Goal: Navigation & Orientation: Find specific page/section

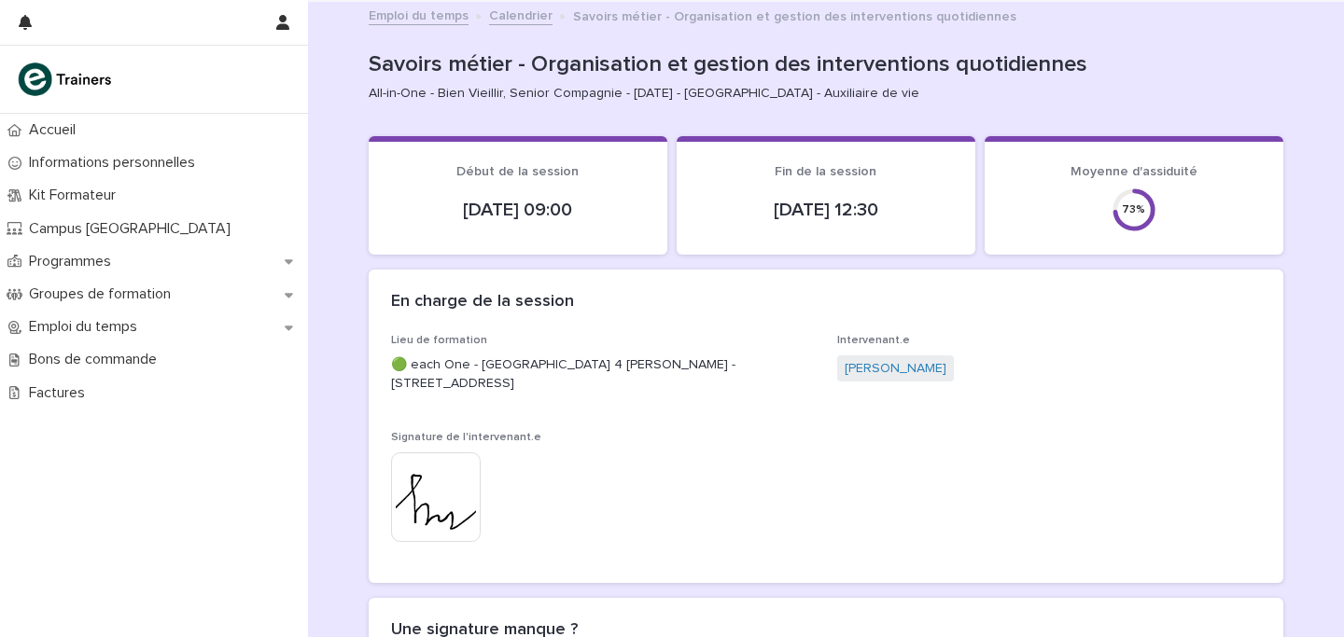
scroll to position [21, 0]
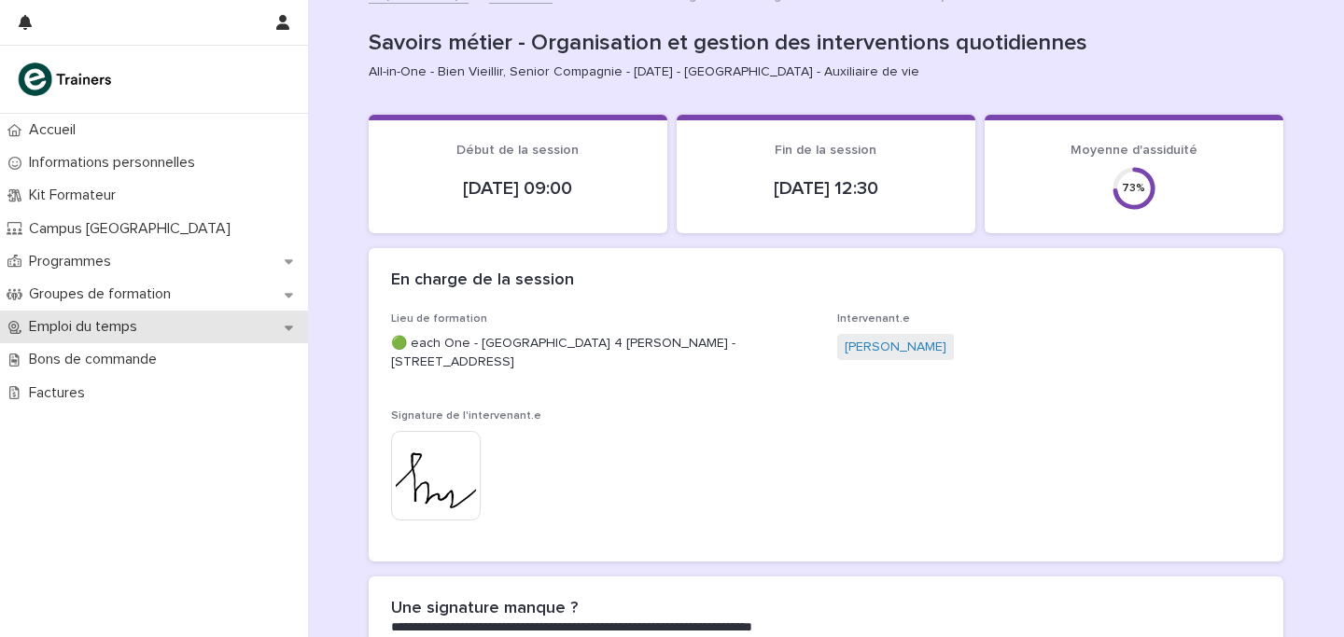
click at [105, 316] on div "Emploi du temps" at bounding box center [154, 327] width 308 height 33
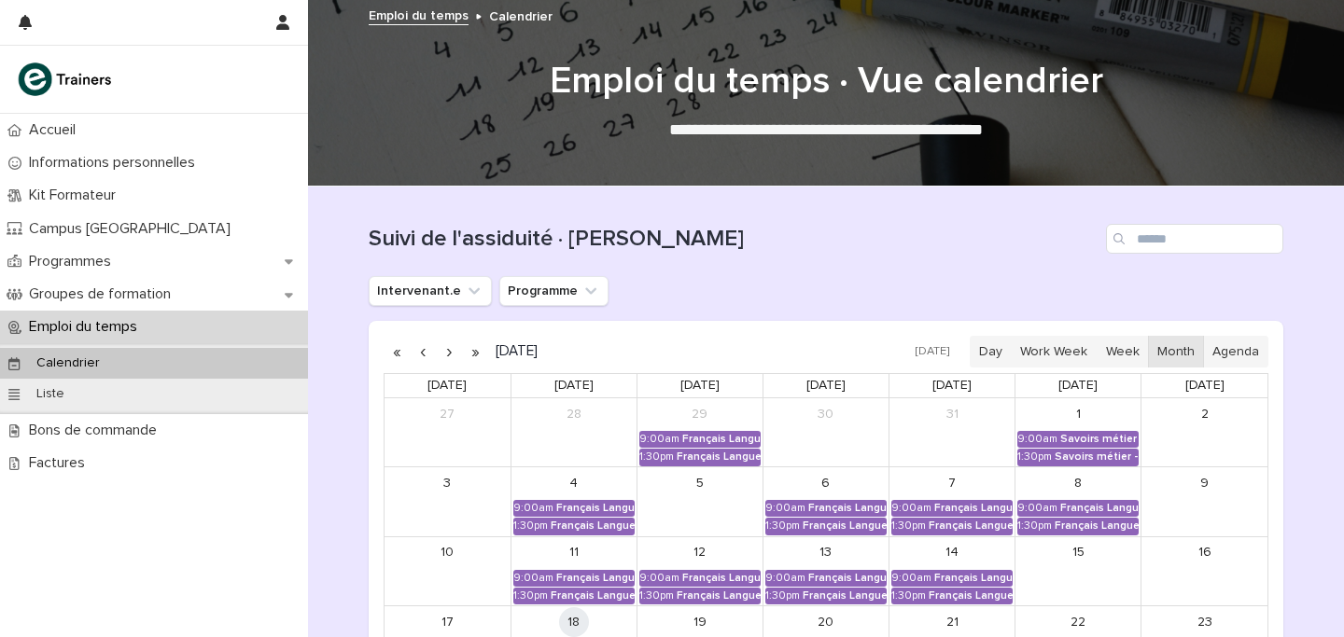
scroll to position [228, 0]
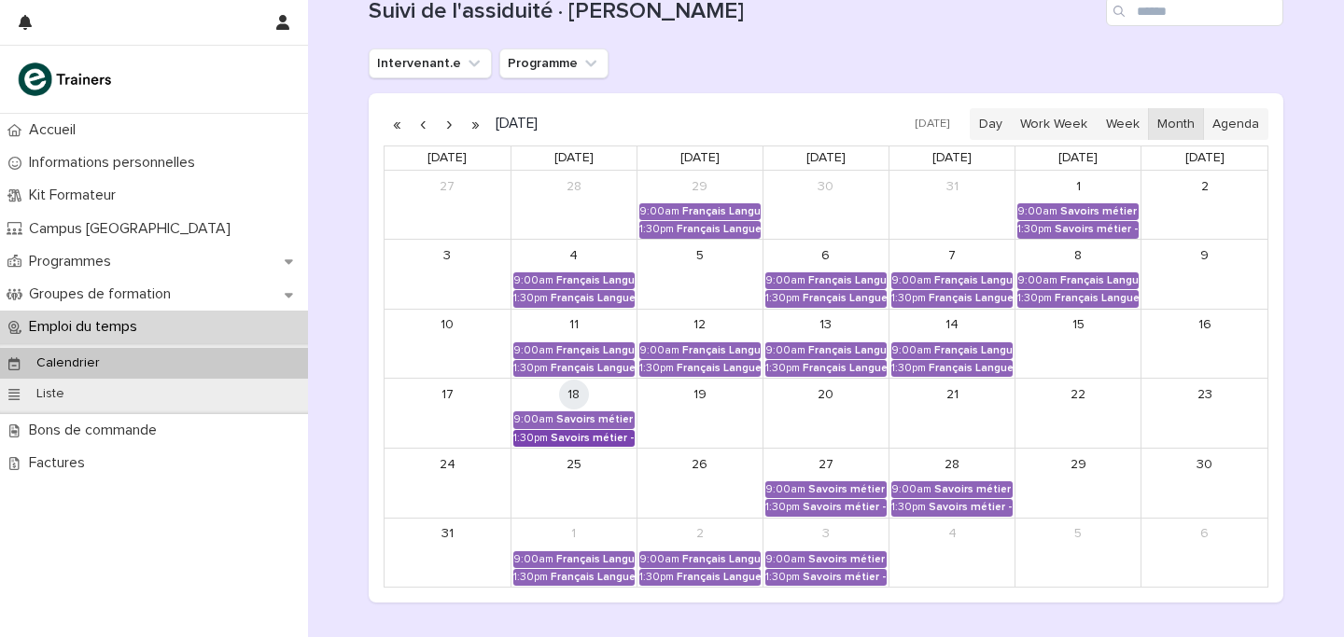
click at [583, 439] on div "Savoirs métier - Organisation et gestion des interventions quotidiennes" at bounding box center [593, 438] width 84 height 13
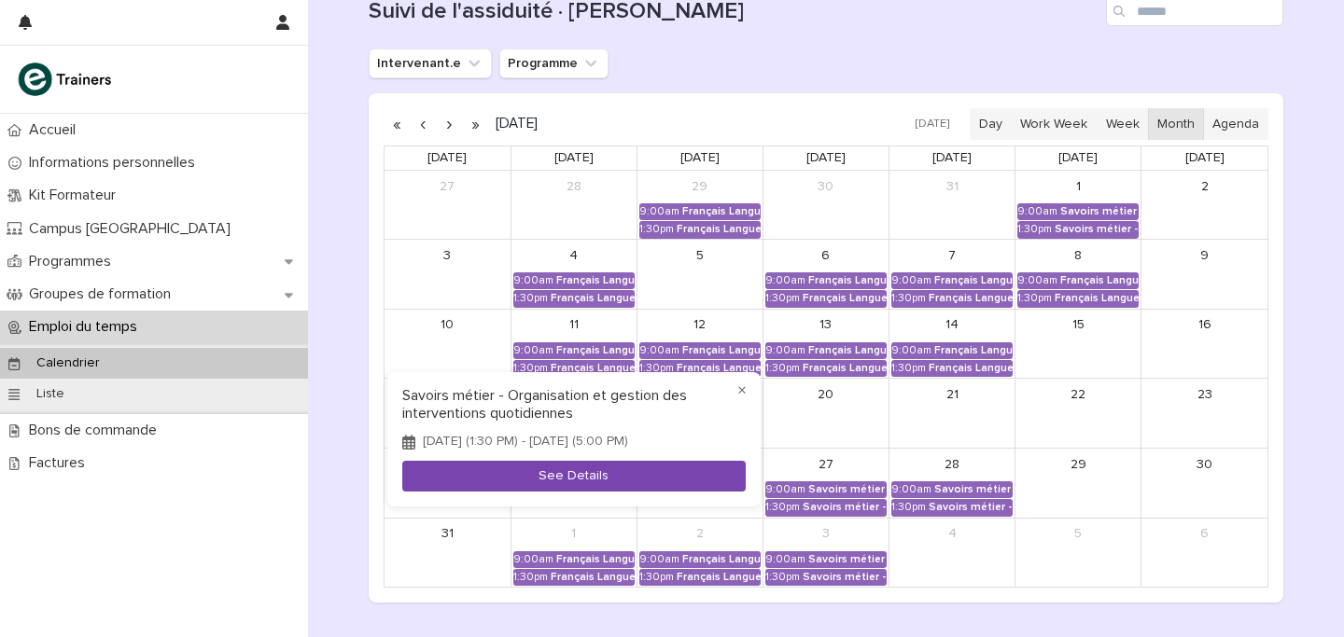
click at [581, 472] on button "See Details" at bounding box center [573, 476] width 343 height 31
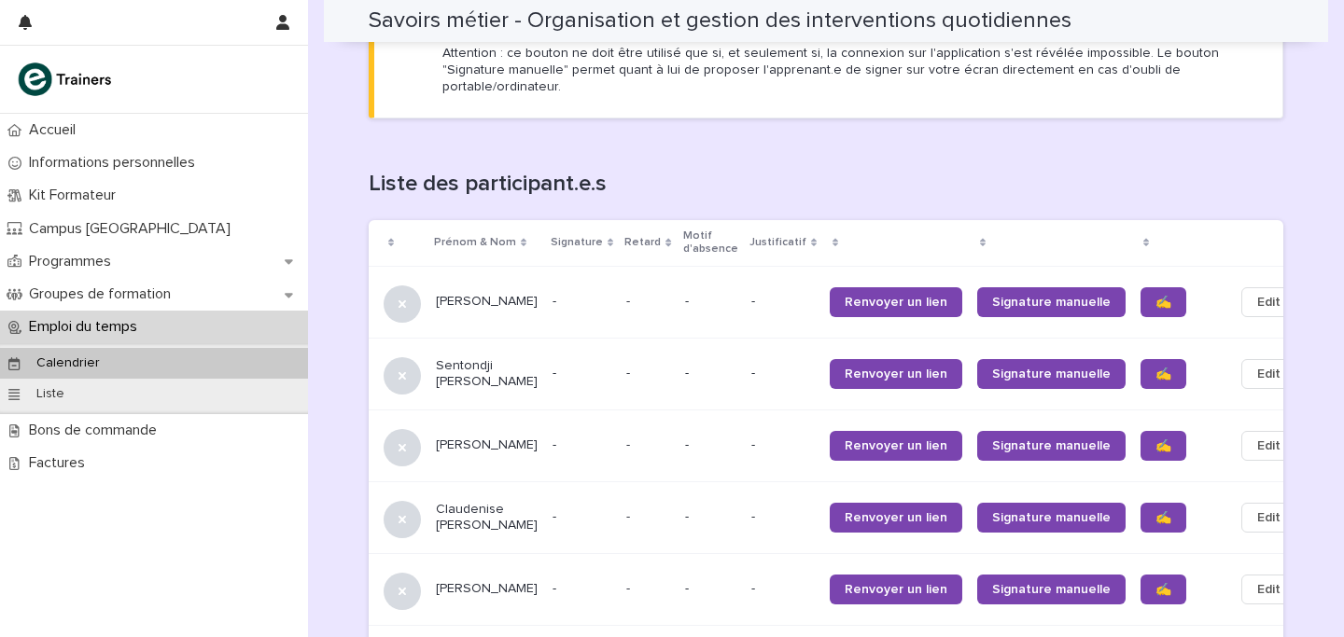
scroll to position [1202, 0]
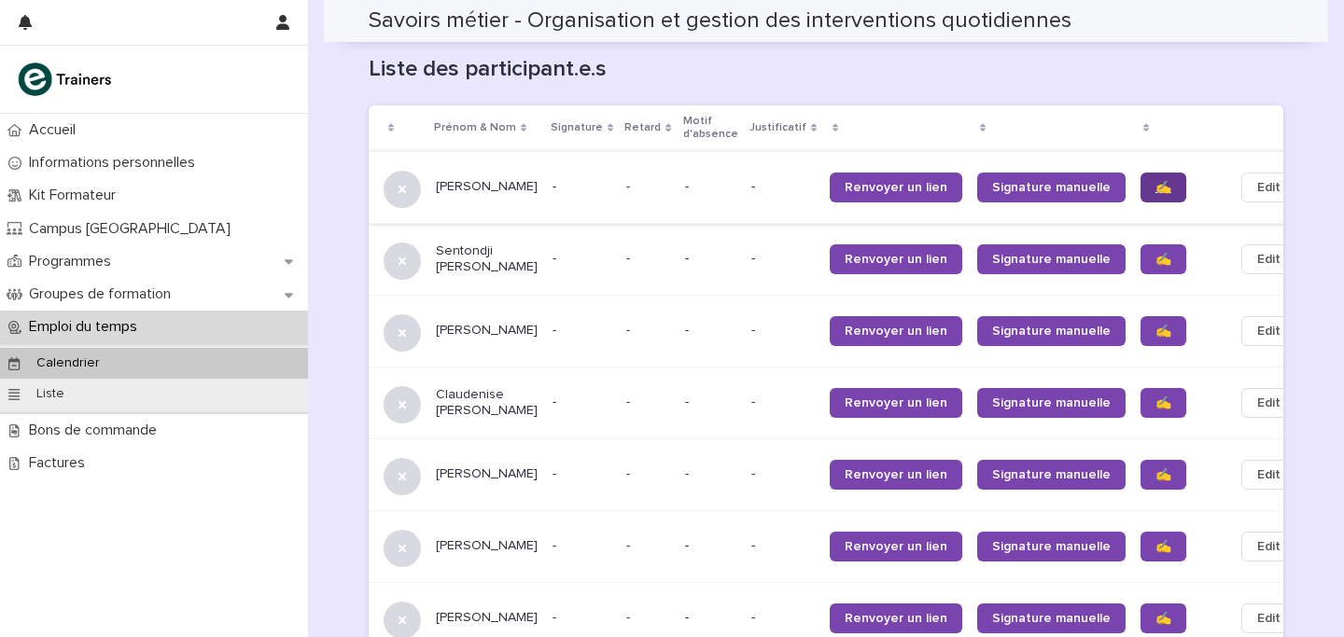
click at [1140, 173] on link "✍️" at bounding box center [1163, 188] width 46 height 30
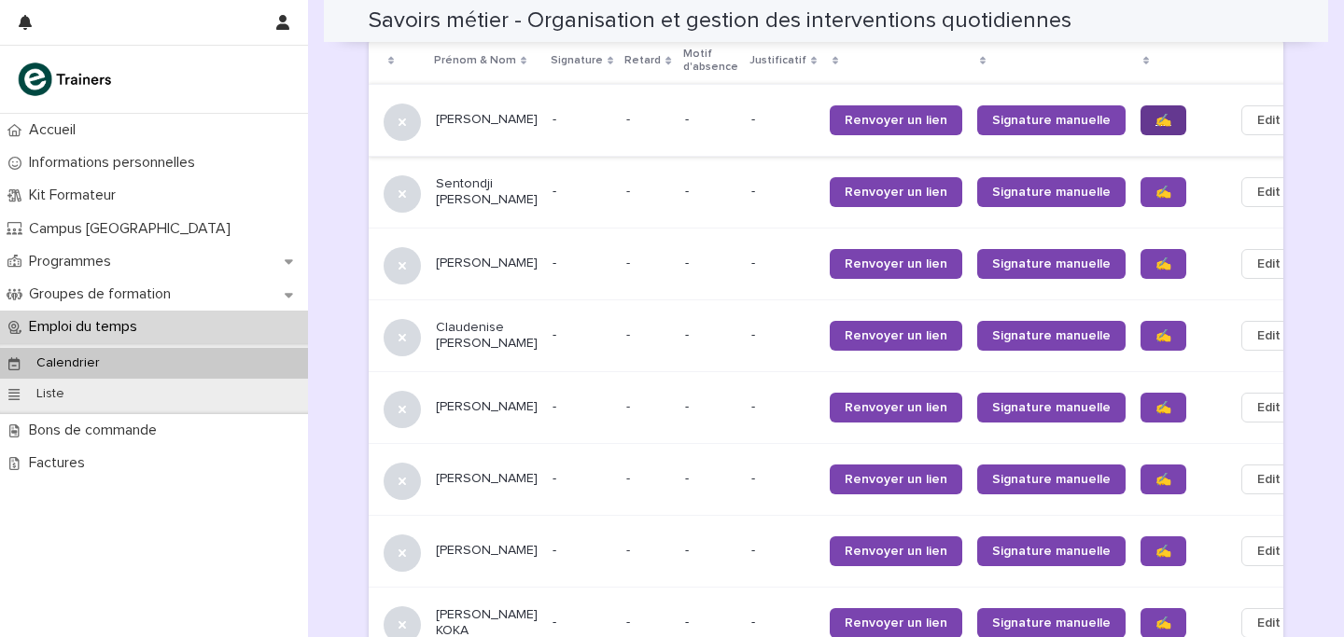
scroll to position [1274, 0]
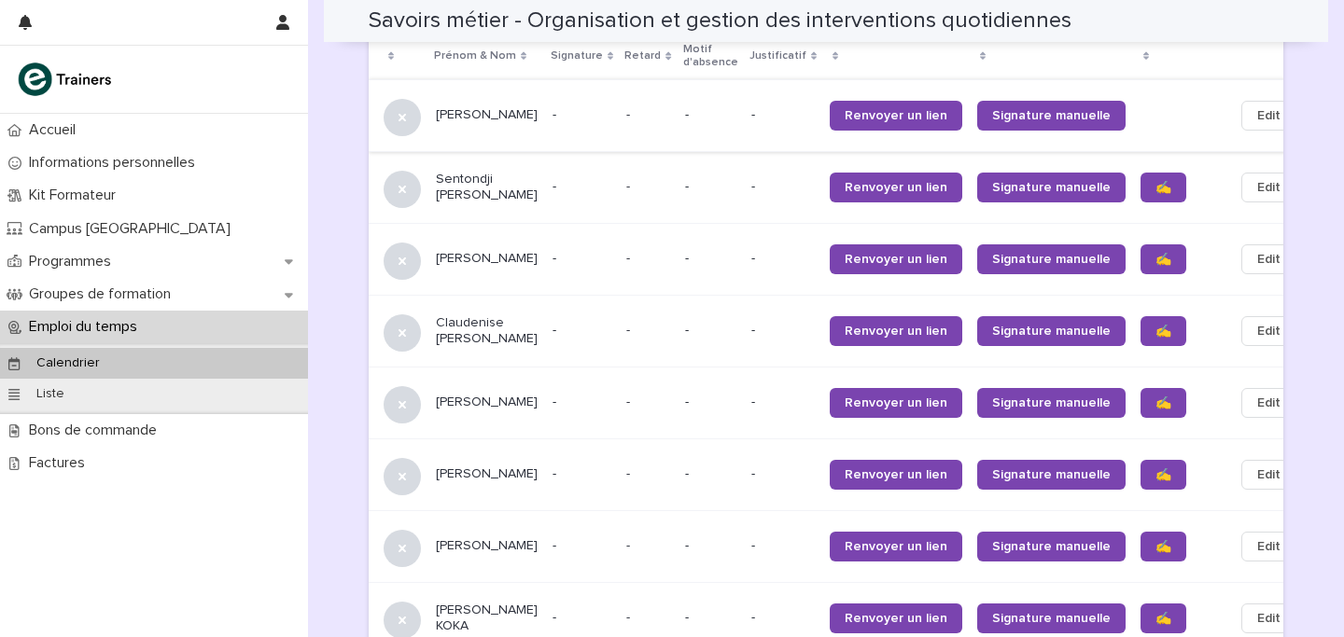
click at [1155, 181] on span "✍️" at bounding box center [1163, 187] width 16 height 13
click at [1155, 253] on span "✍️" at bounding box center [1163, 259] width 16 height 13
click at [1140, 316] on link "✍️" at bounding box center [1163, 331] width 46 height 30
click at [1155, 397] on span "✍️" at bounding box center [1163, 403] width 16 height 13
click at [1155, 468] on span "✍️" at bounding box center [1163, 474] width 16 height 13
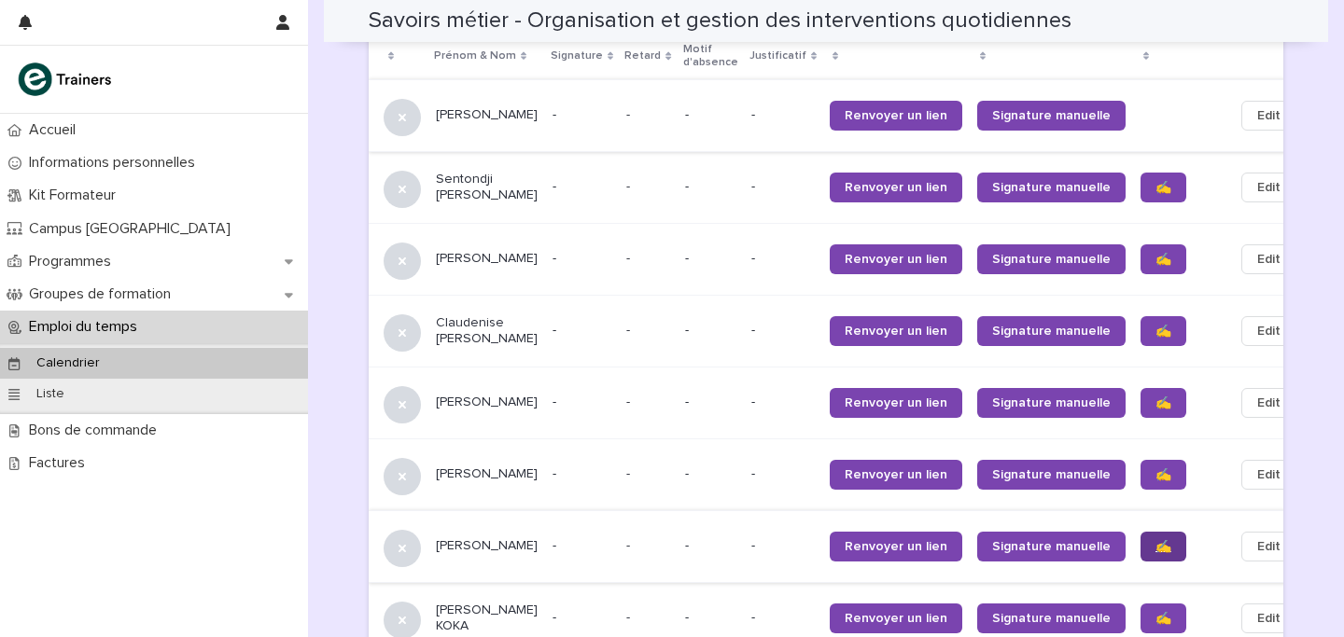
click at [1155, 540] on span "✍️" at bounding box center [1163, 546] width 16 height 13
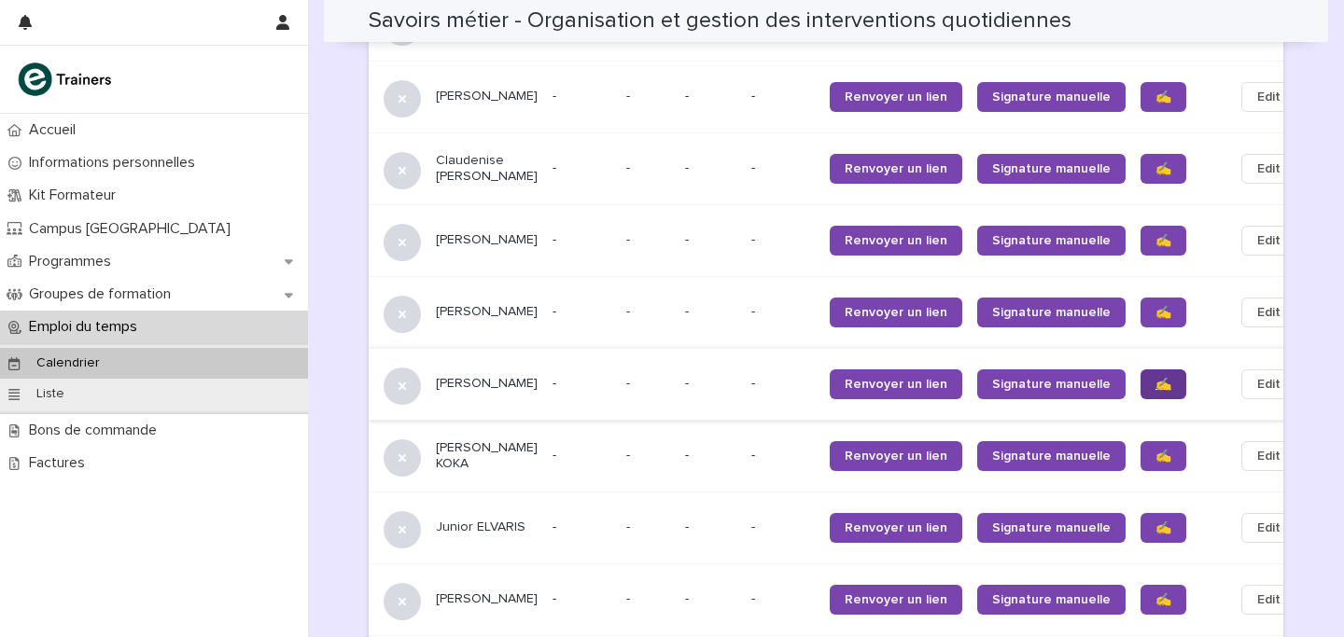
scroll to position [1438, 0]
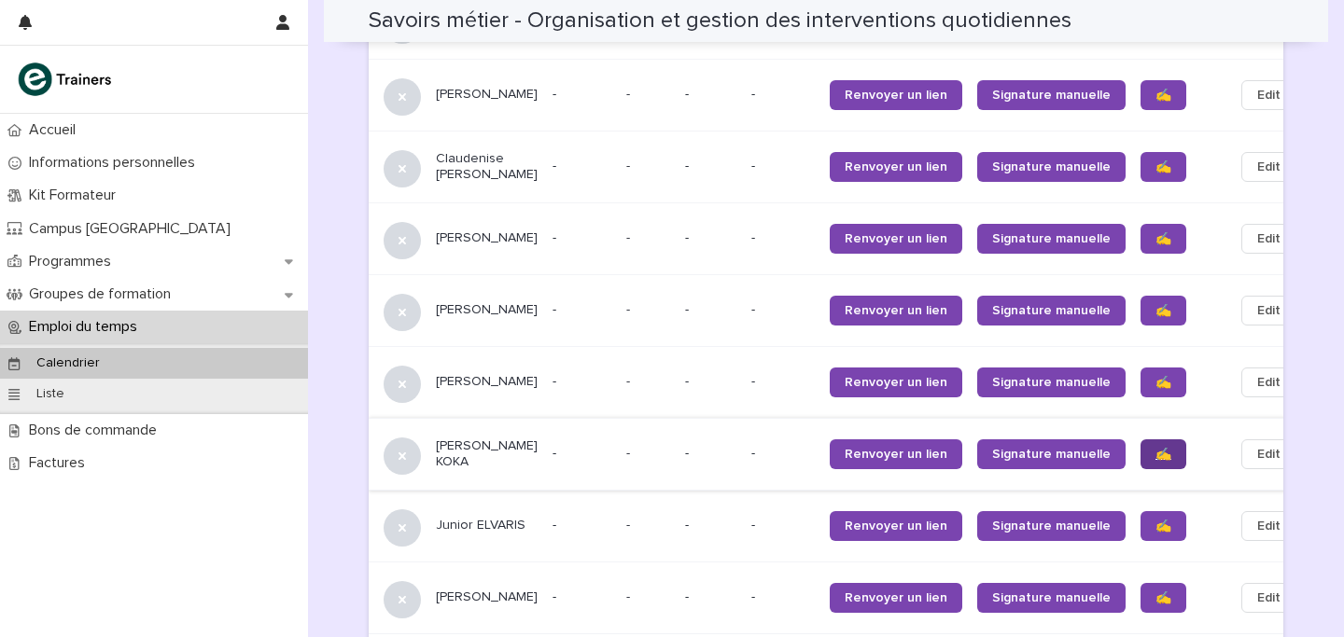
click at [1155, 448] on span "✍️" at bounding box center [1163, 454] width 16 height 13
click at [1155, 520] on span "✍️" at bounding box center [1163, 526] width 16 height 13
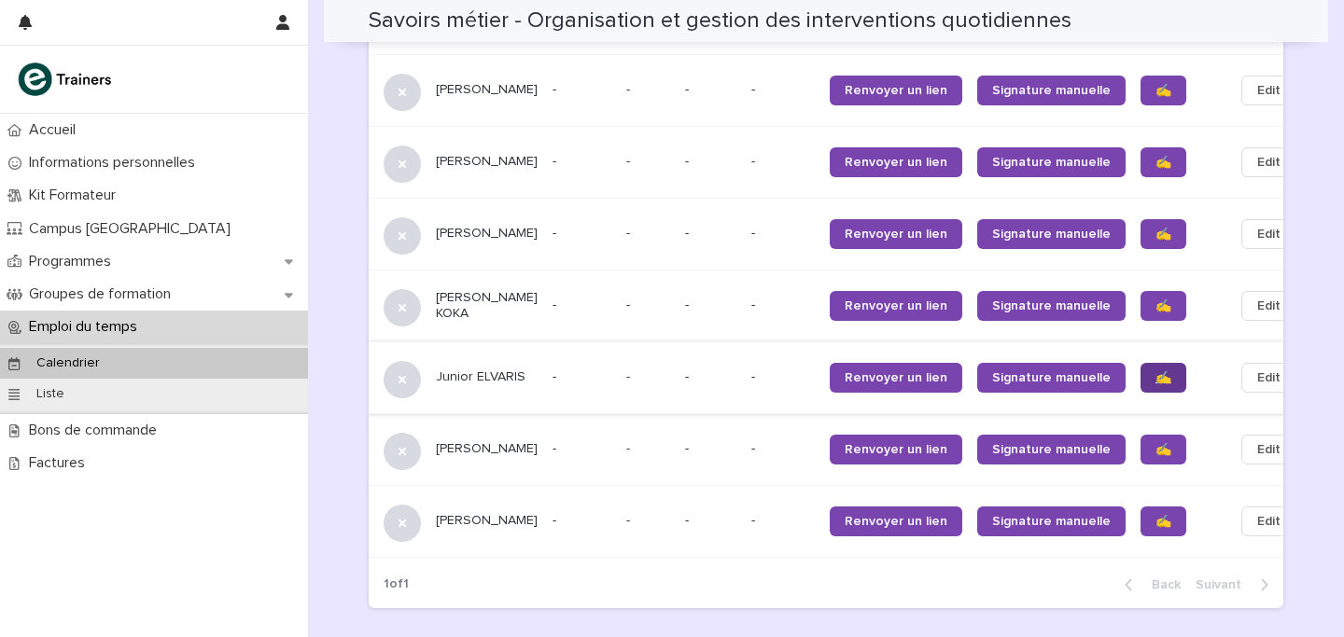
scroll to position [1590, 0]
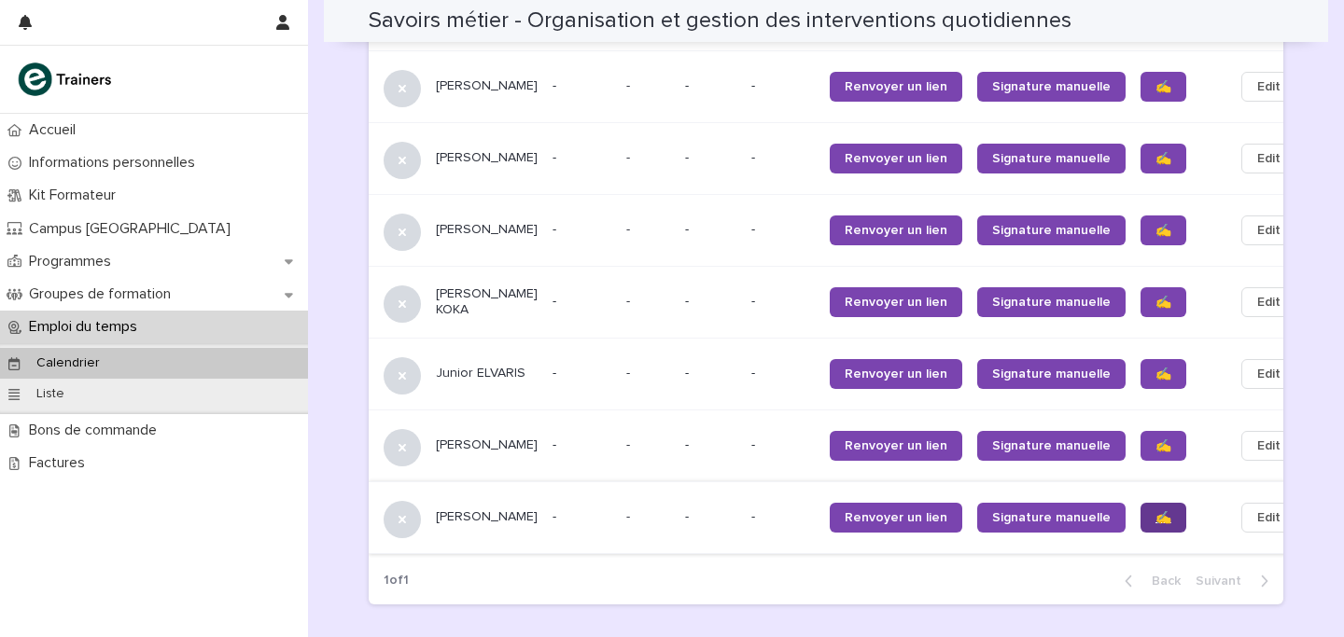
click at [1155, 511] on span "✍️" at bounding box center [1163, 517] width 16 height 13
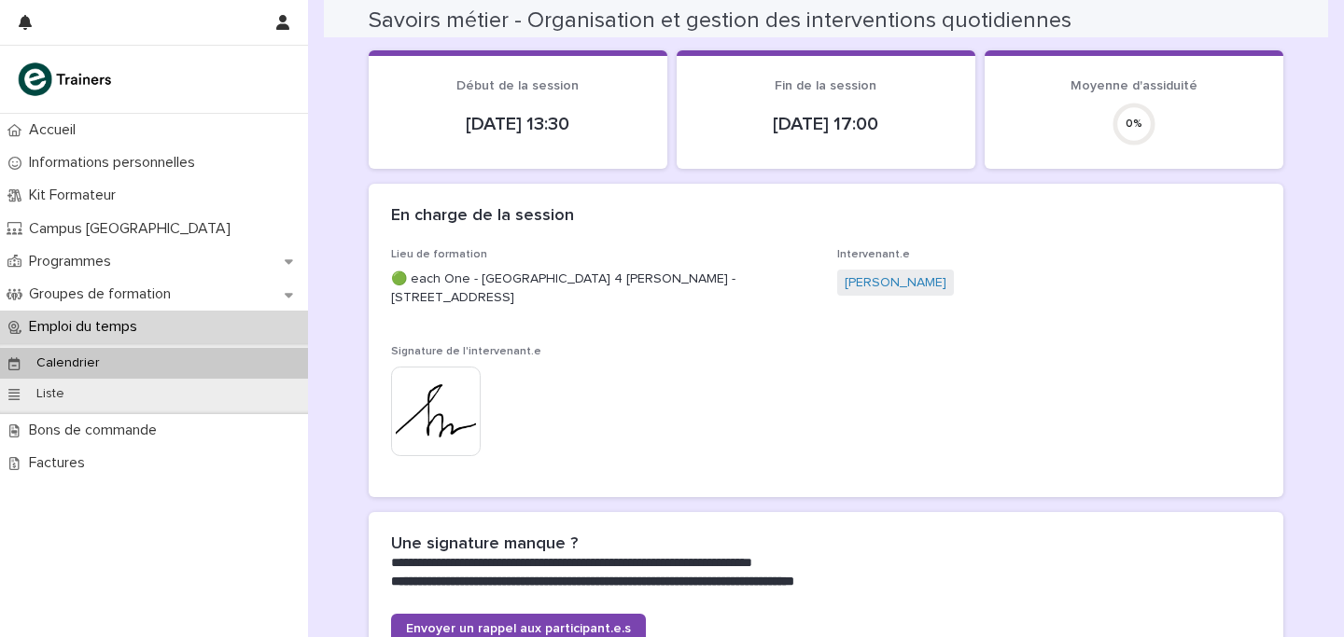
scroll to position [0, 0]
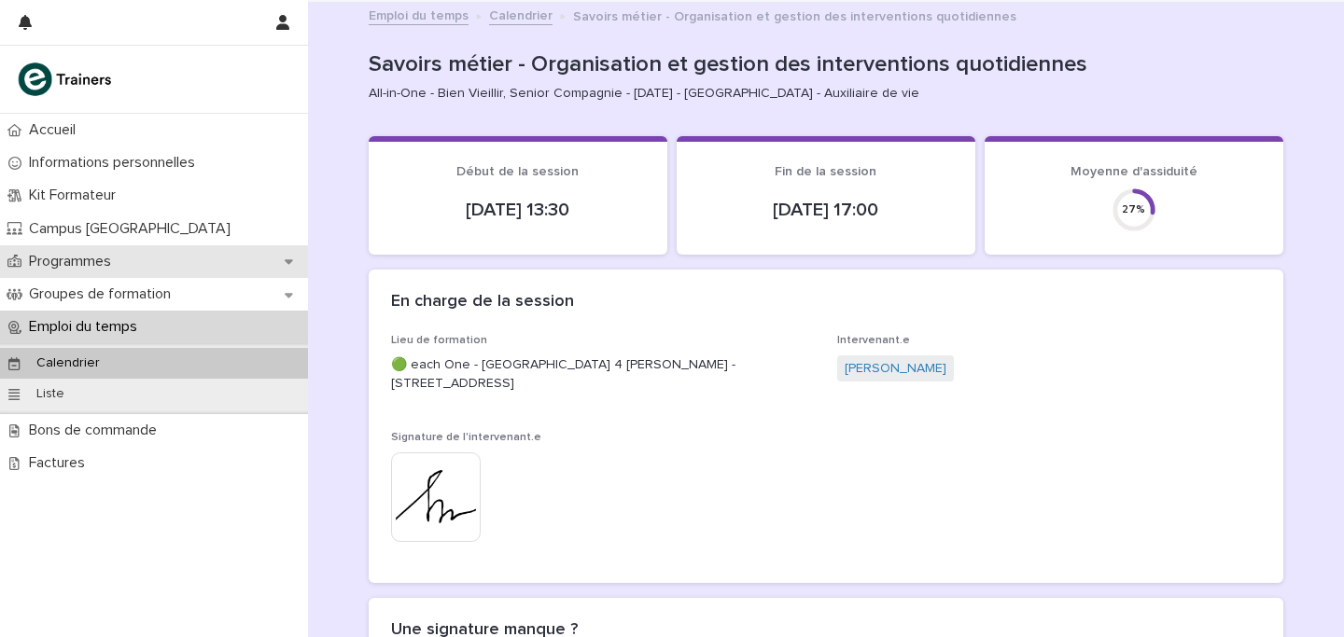
click at [78, 265] on p "Programmes" at bounding box center [73, 262] width 105 height 18
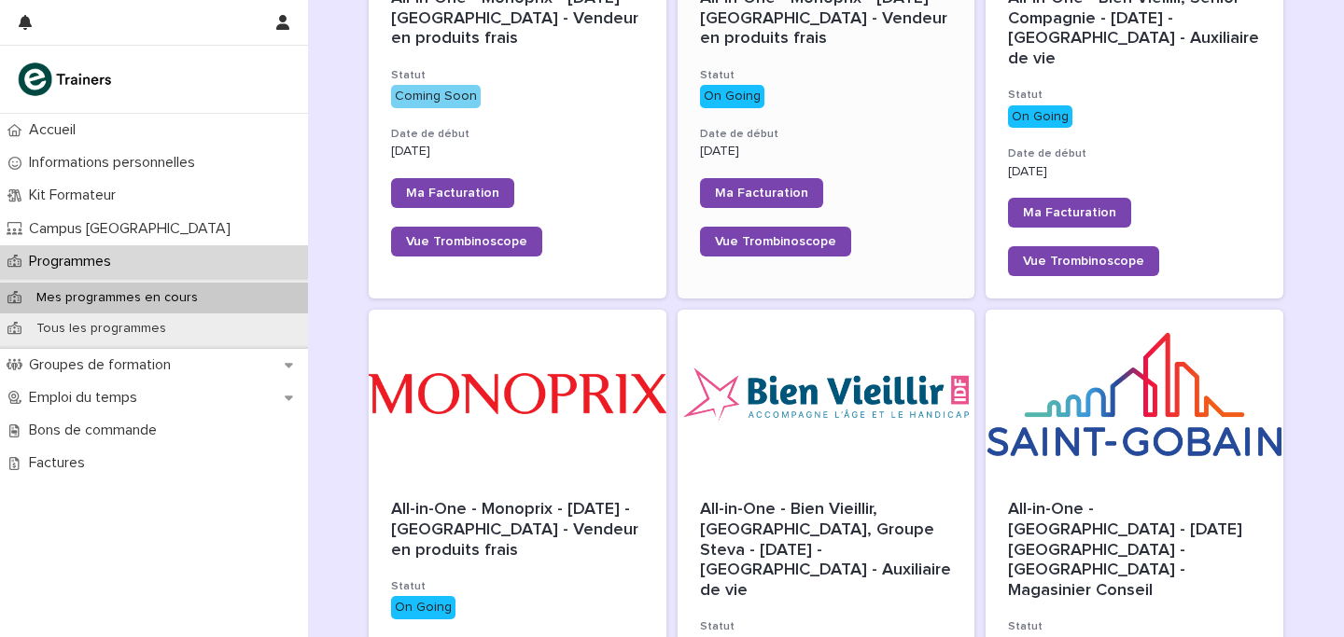
scroll to position [479, 0]
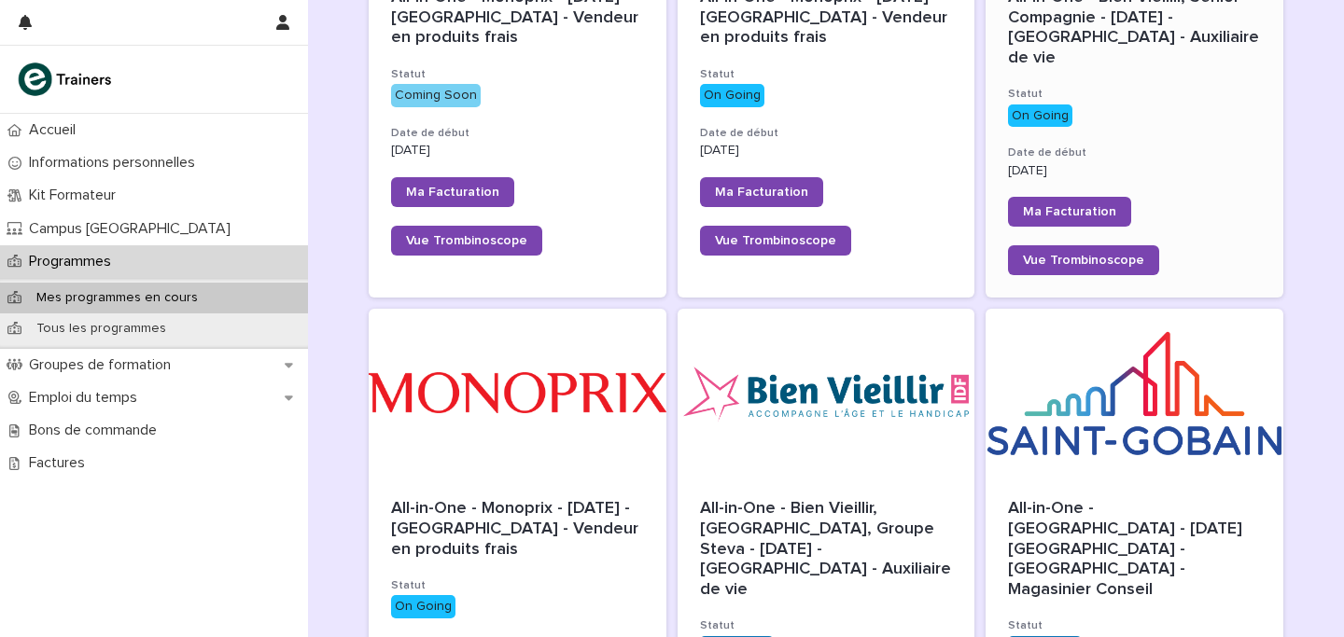
click at [1089, 101] on div "On Going" at bounding box center [1134, 114] width 253 height 27
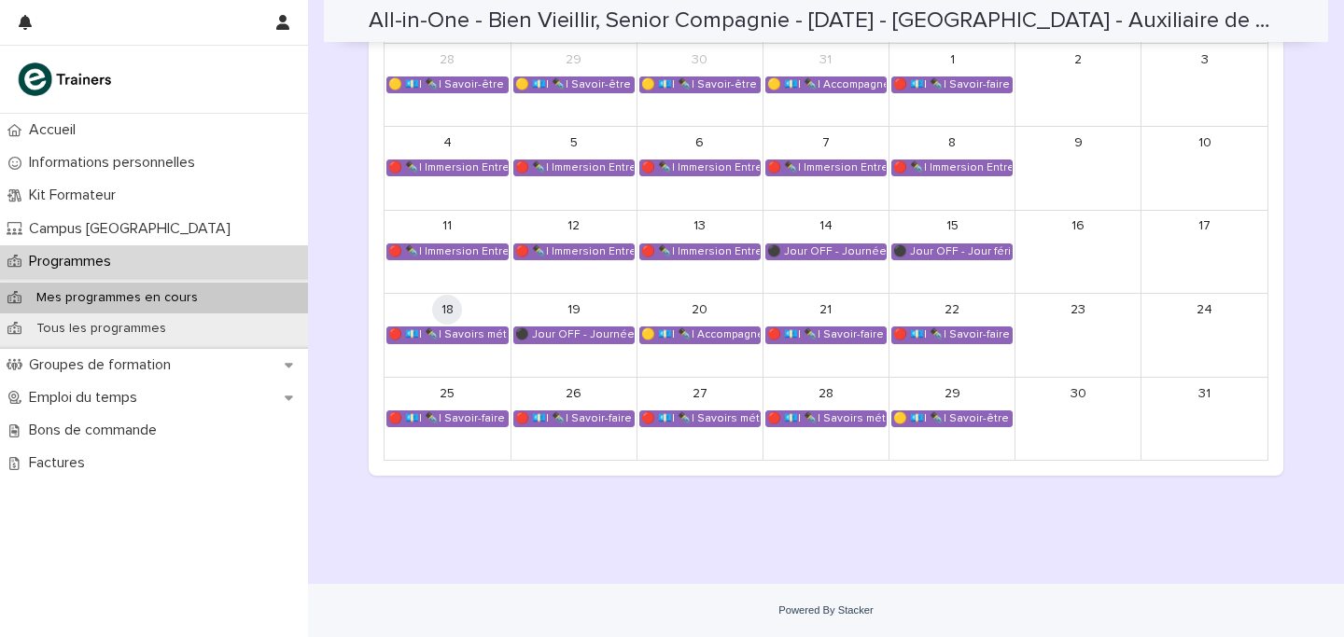
scroll to position [1061, 0]
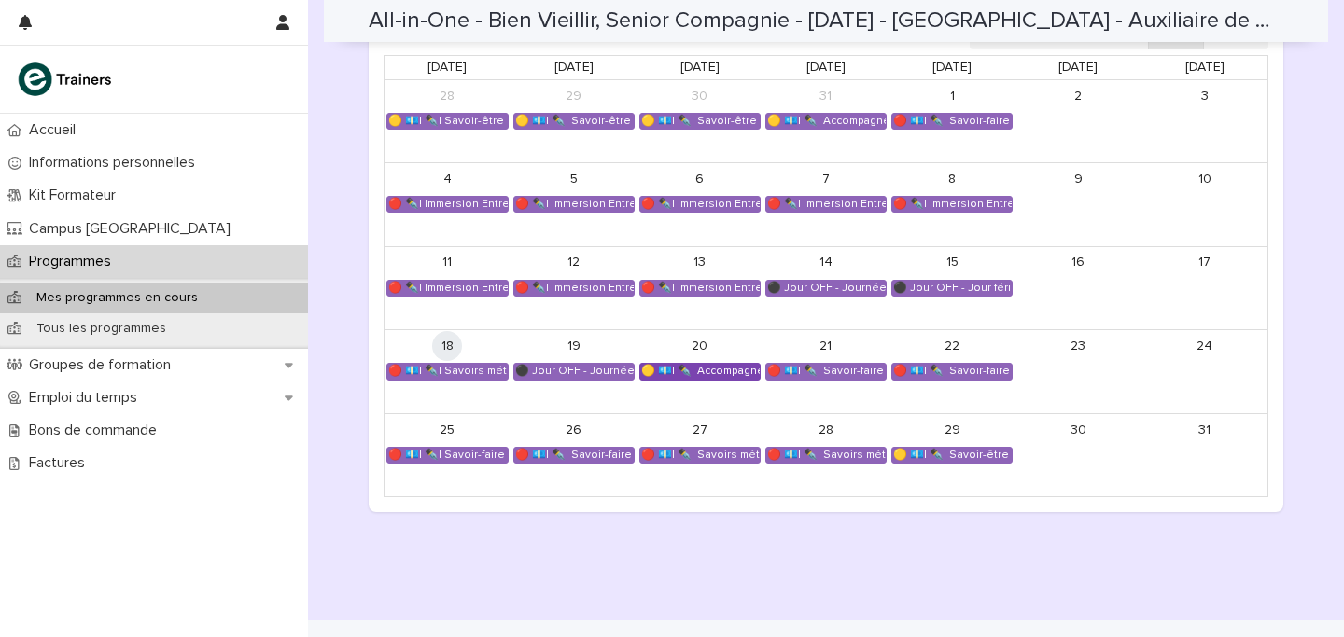
click at [742, 369] on div "🟡 💶| ✒️| Accompagnement Immersion - Retour de l'immersion tutorée" at bounding box center [699, 371] width 119 height 15
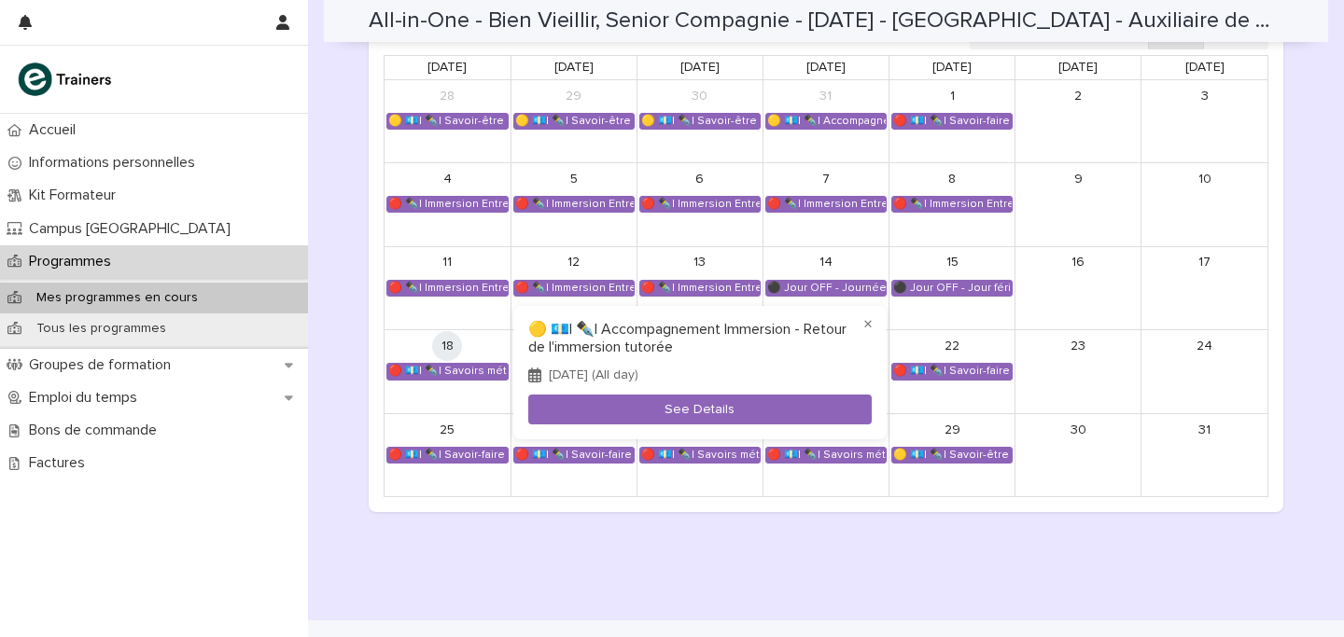
click at [715, 574] on div at bounding box center [672, 318] width 1344 height 637
